Goal: Task Accomplishment & Management: Use online tool/utility

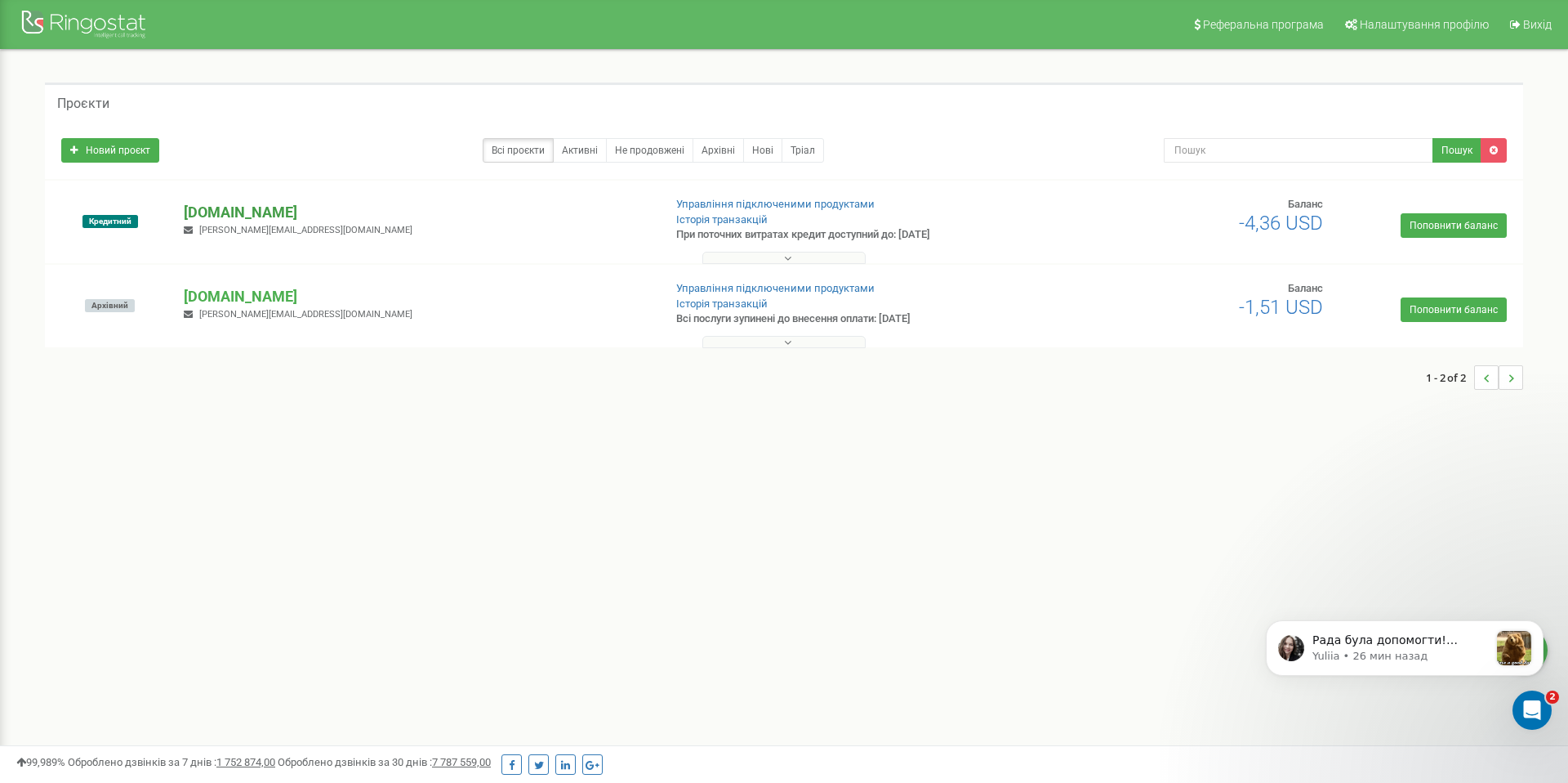
click at [231, 217] on p "[DOMAIN_NAME]" at bounding box center [417, 212] width 465 height 22
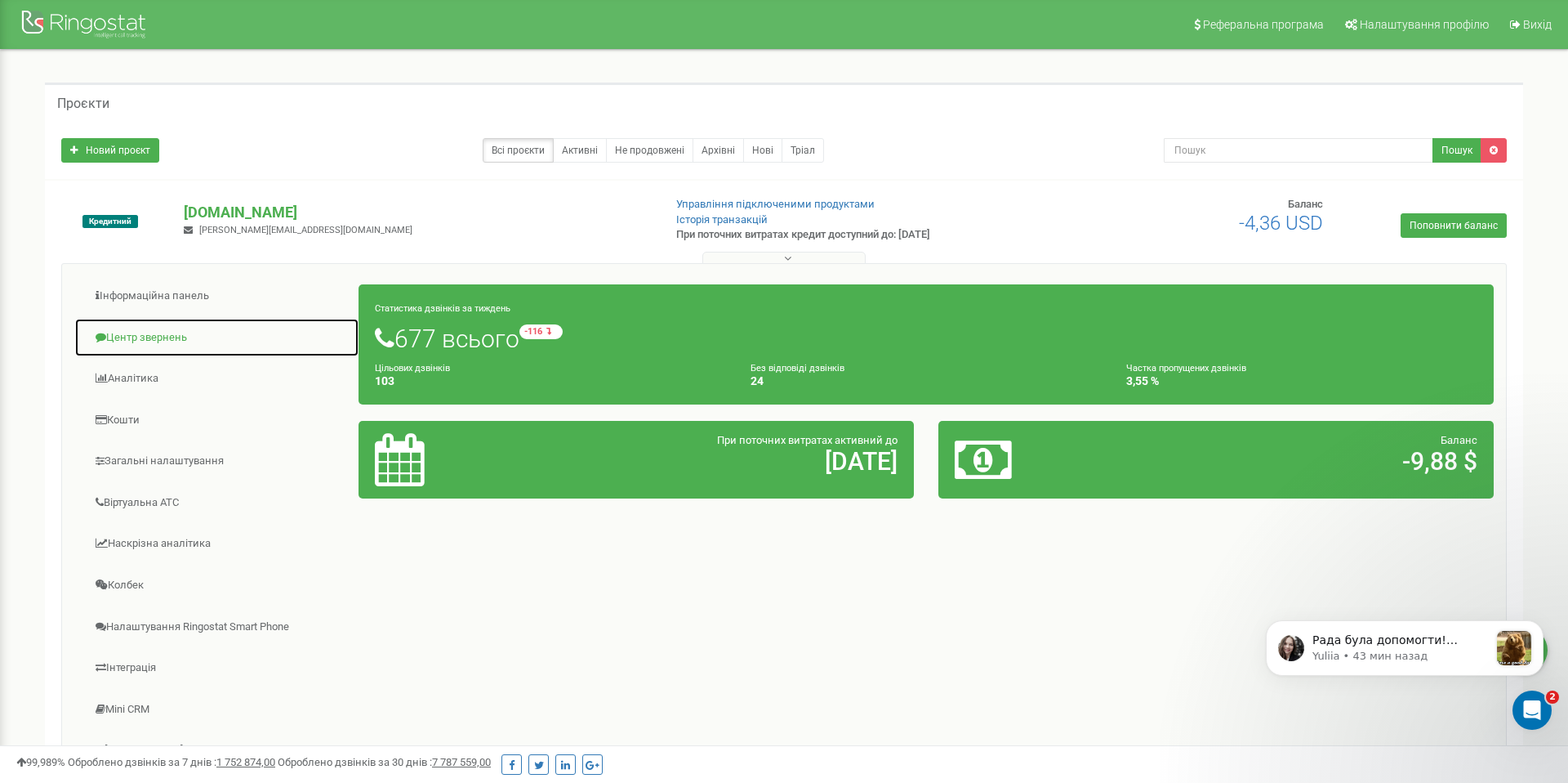
click at [129, 330] on link "Центр звернень" at bounding box center [217, 337] width 285 height 40
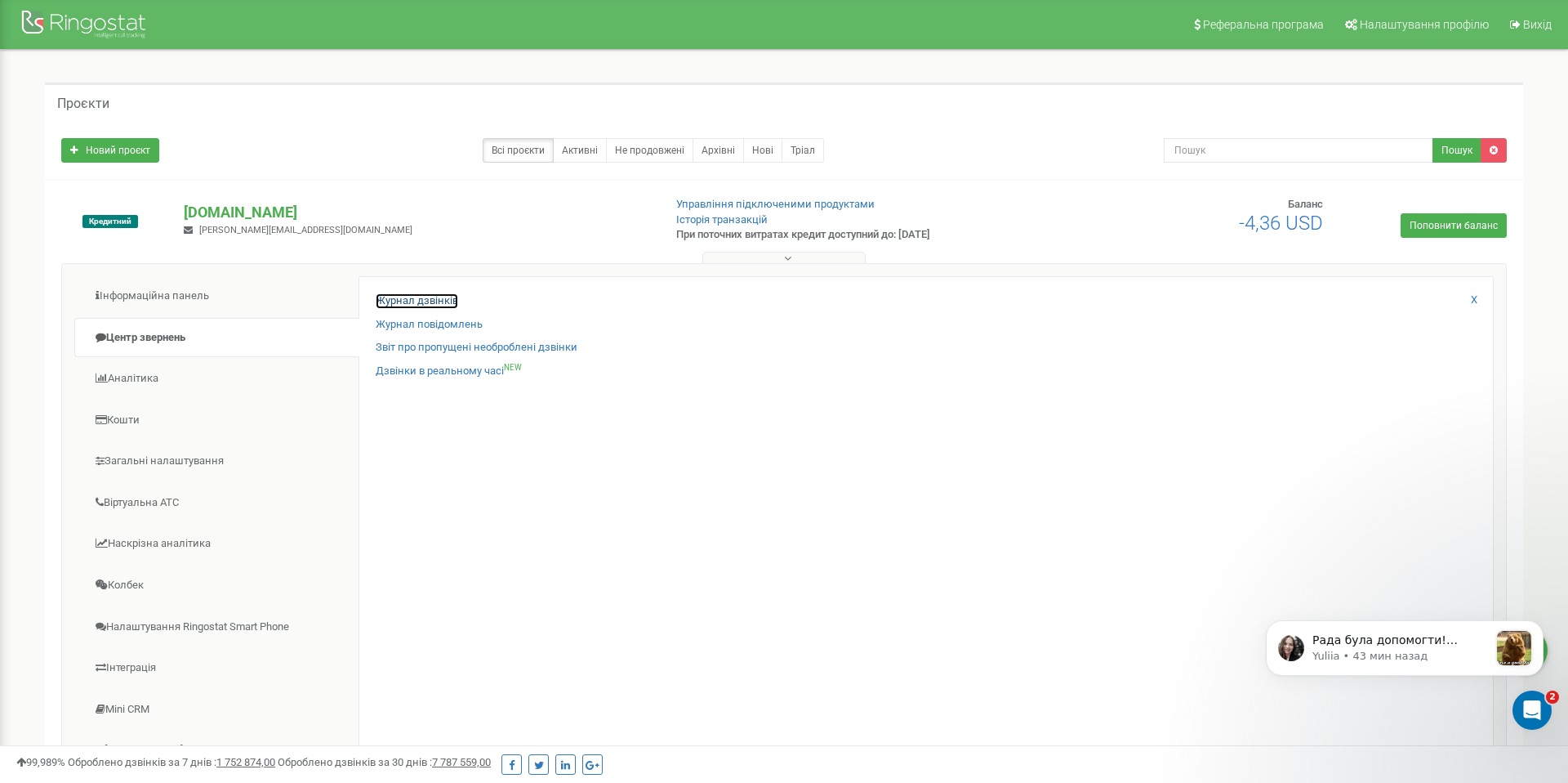
click at [419, 299] on link "Журнал дзвінків" at bounding box center [417, 300] width 83 height 16
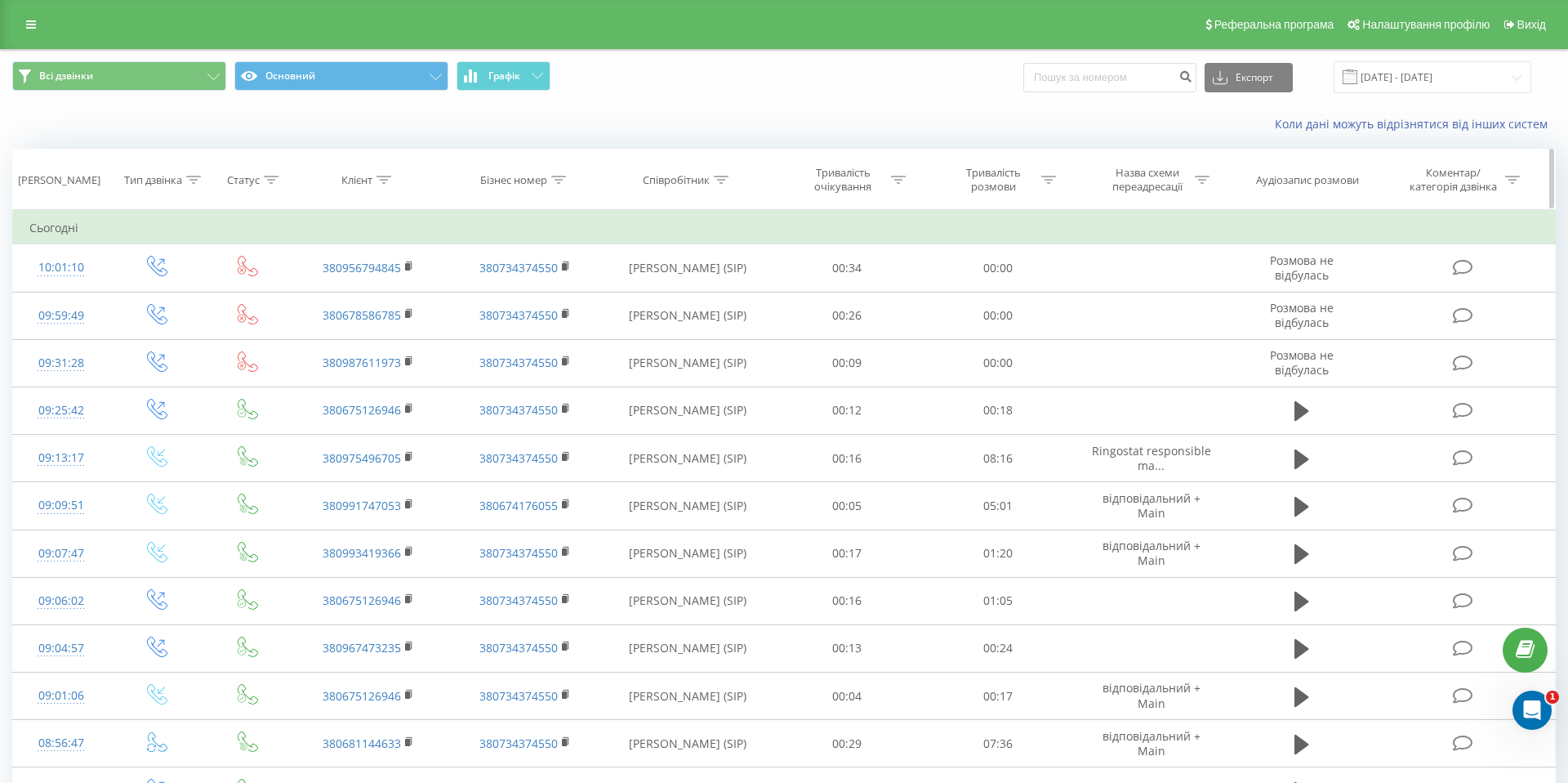
click at [194, 179] on icon at bounding box center [193, 179] width 15 height 8
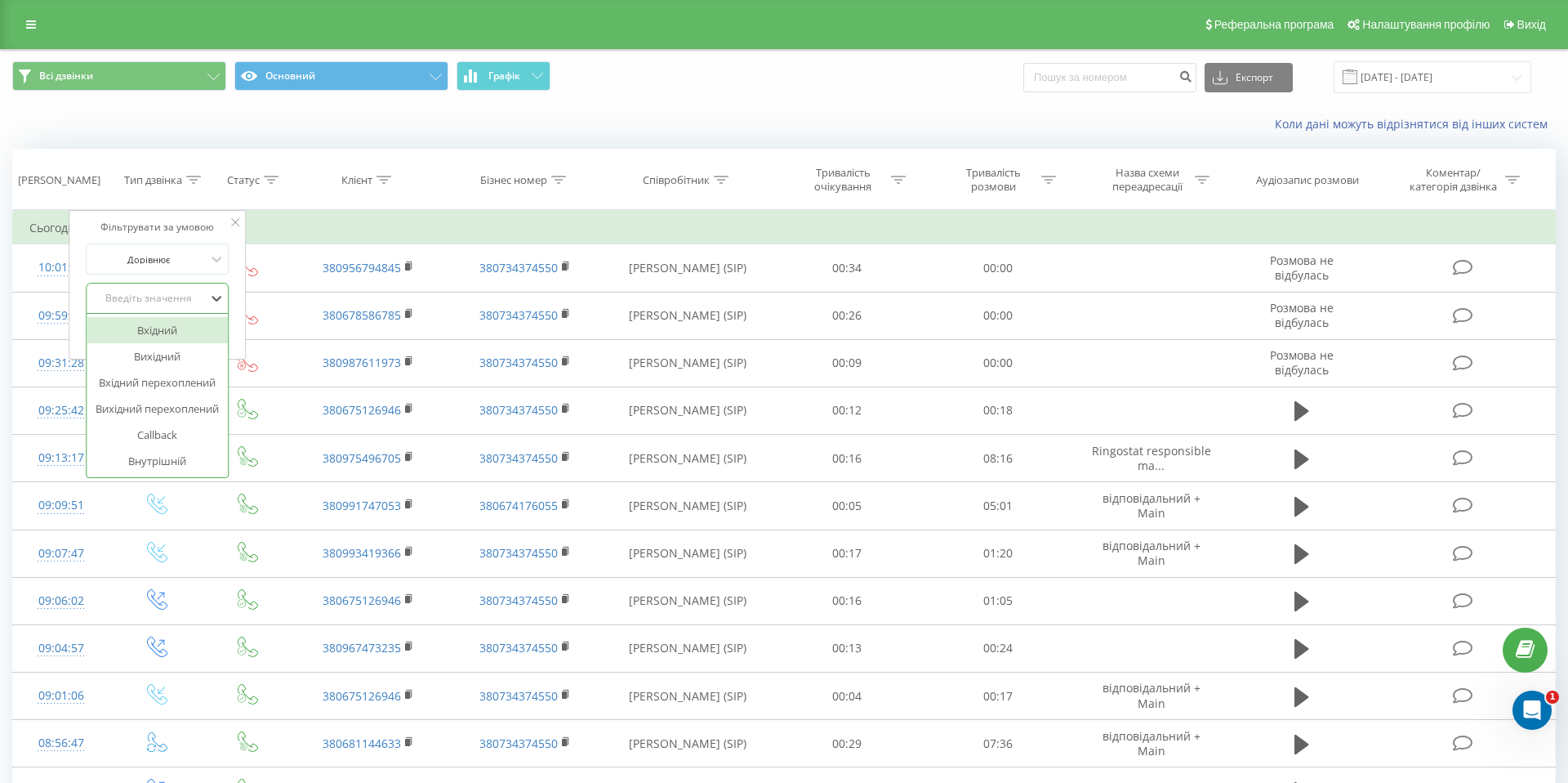
click at [155, 296] on div "Введіть значення" at bounding box center [149, 299] width 116 height 13
click at [154, 349] on div "Вихідний" at bounding box center [157, 356] width 142 height 26
click at [186, 326] on span "OK" at bounding box center [191, 330] width 46 height 25
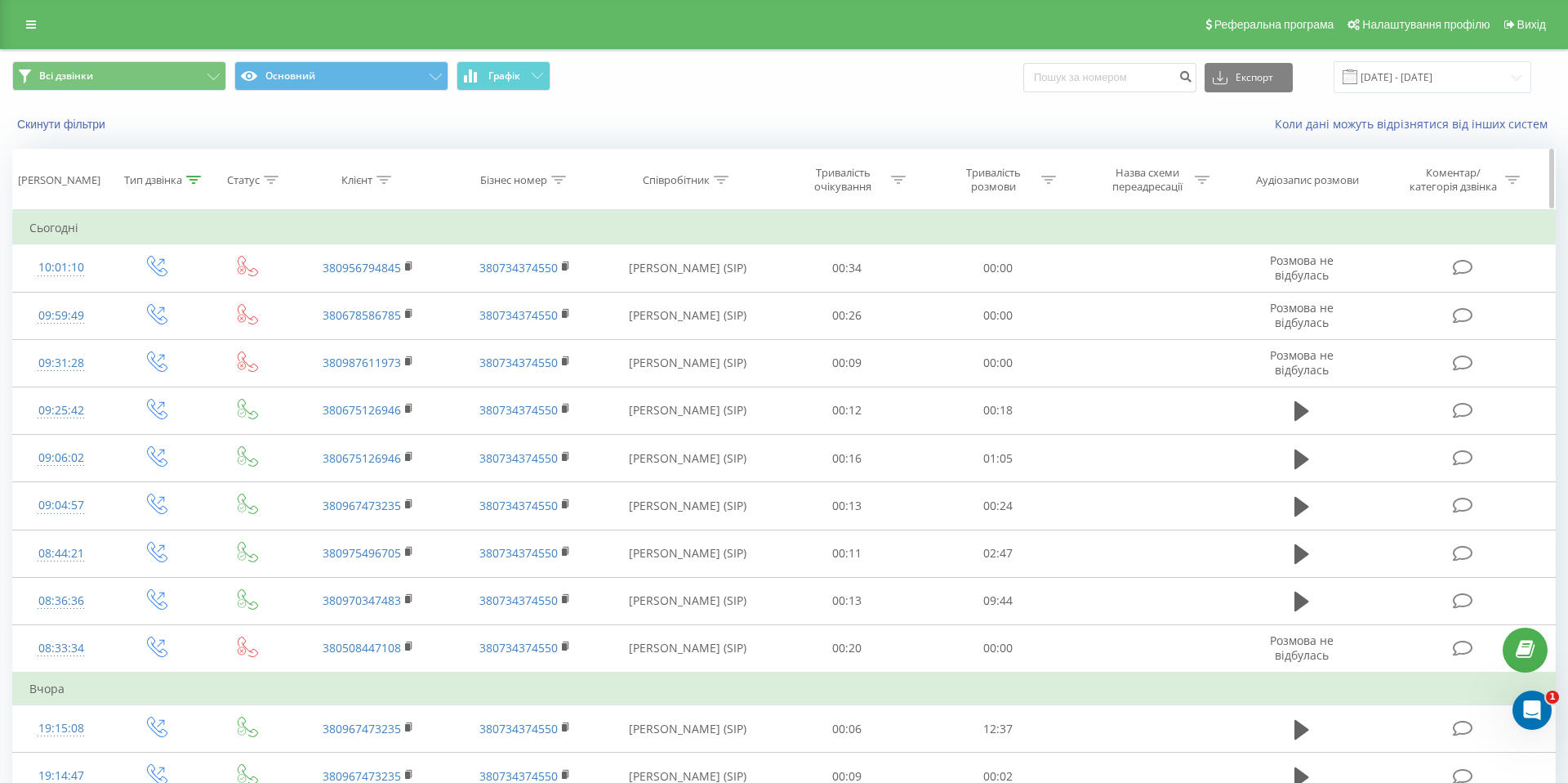
click at [193, 176] on icon at bounding box center [193, 179] width 15 height 8
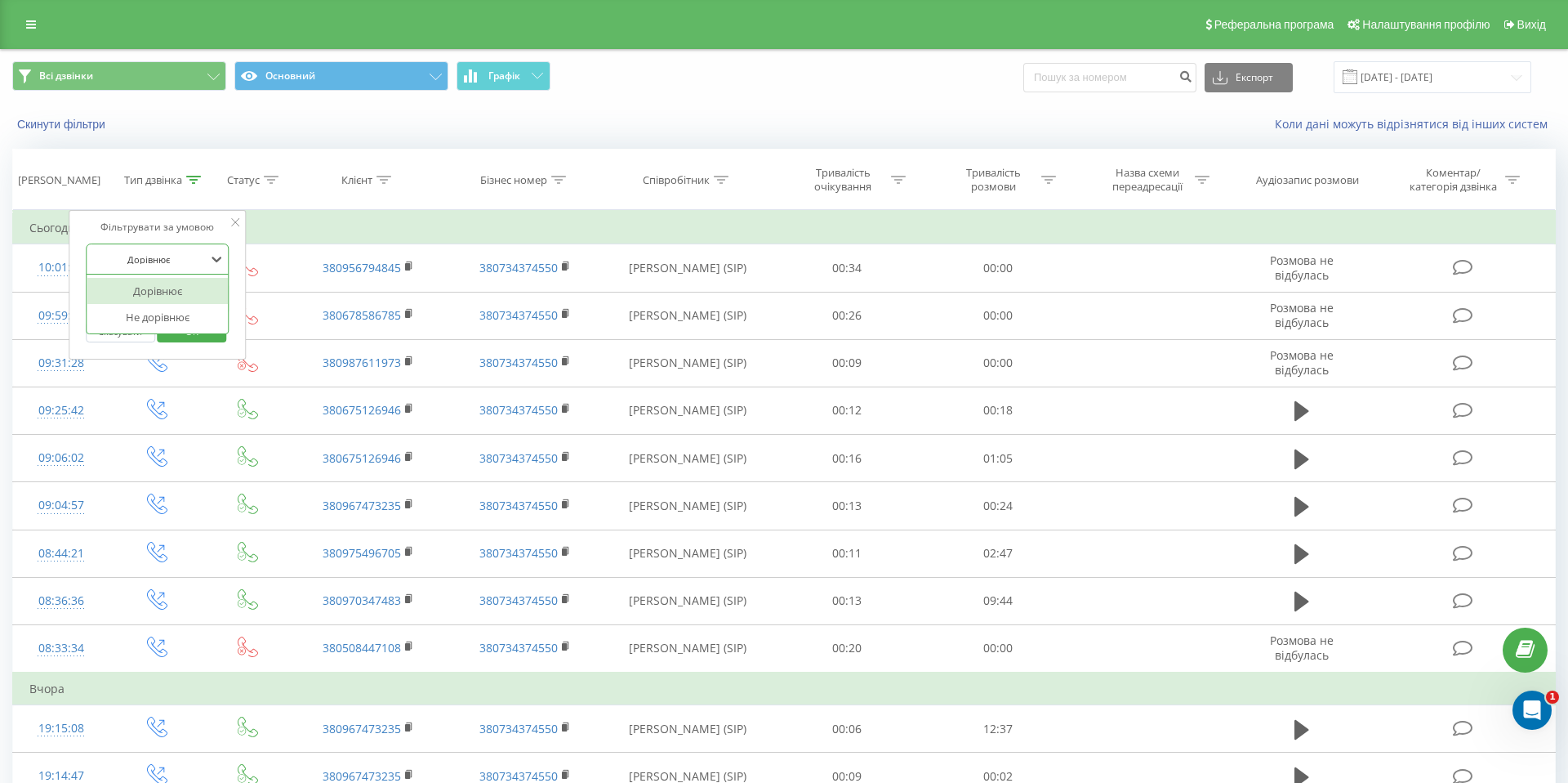
click at [151, 266] on div at bounding box center [149, 259] width 116 height 16
